Goal: Navigation & Orientation: Find specific page/section

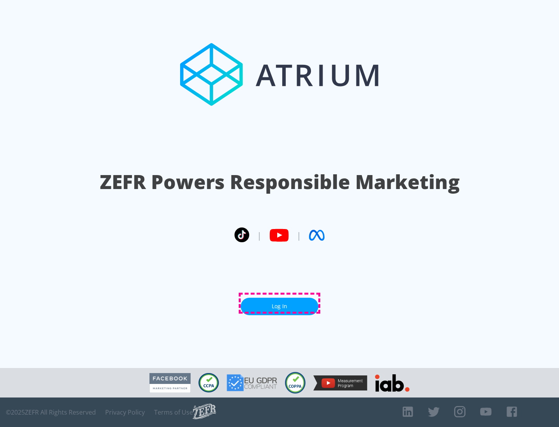
click at [280, 303] on link "Log In" at bounding box center [280, 306] width 78 height 17
